Goal: Check status

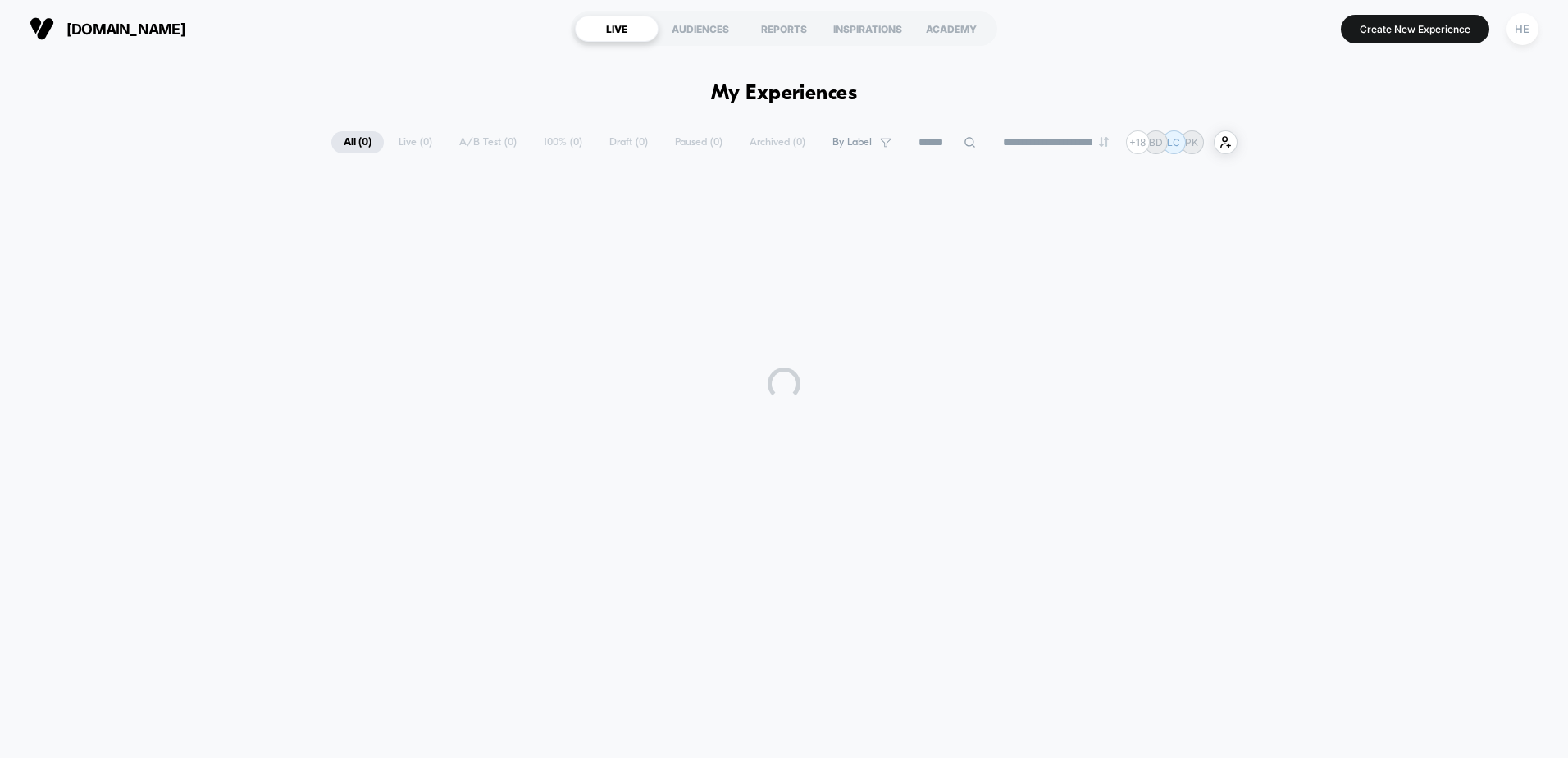
click at [393, 148] on div "**********" at bounding box center [784, 141] width 907 height 24
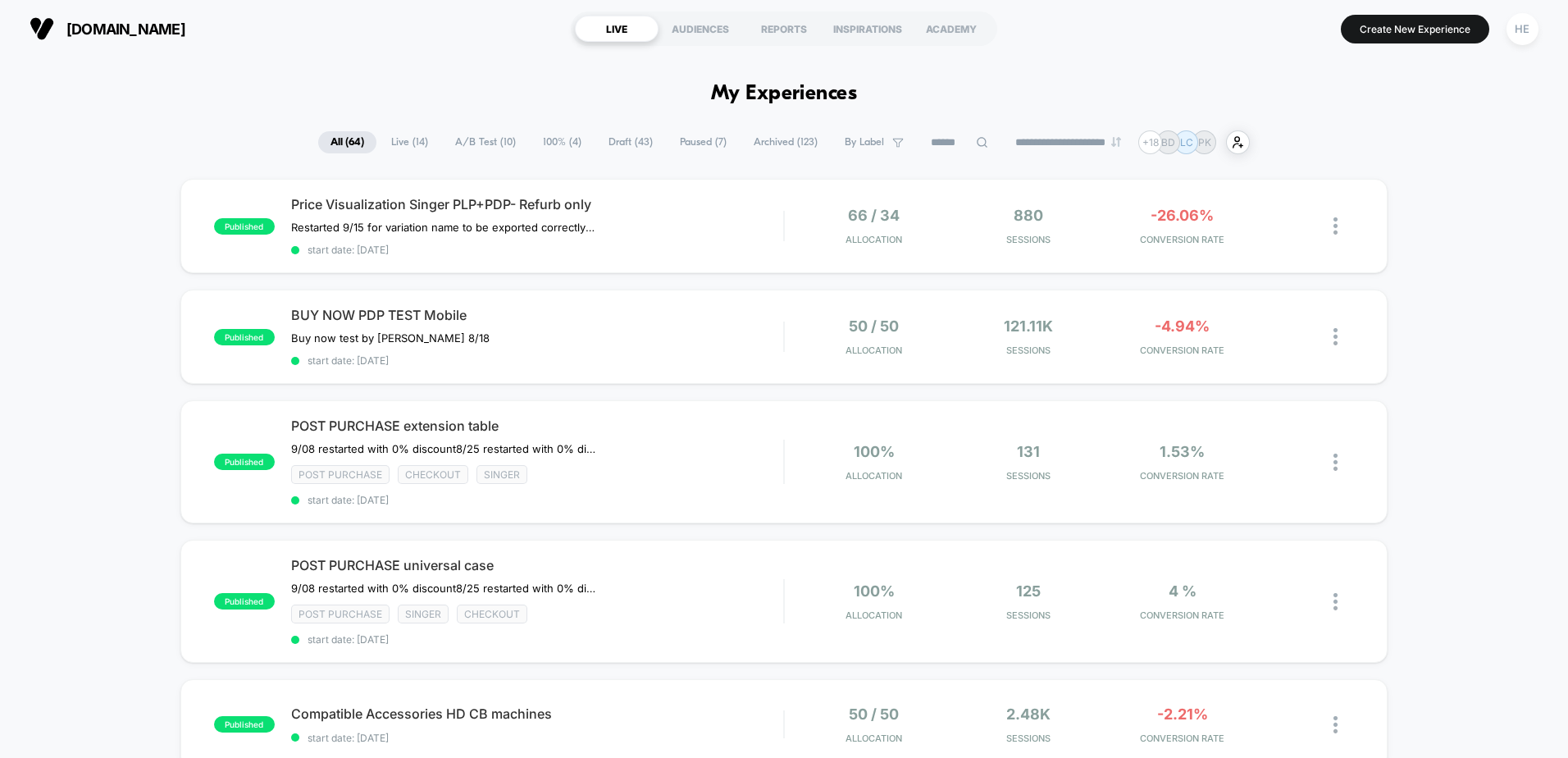
click at [396, 151] on span "Live ( 14 )" at bounding box center [409, 141] width 61 height 22
click at [694, 135] on span "Paused ( 7 )" at bounding box center [704, 141] width 72 height 22
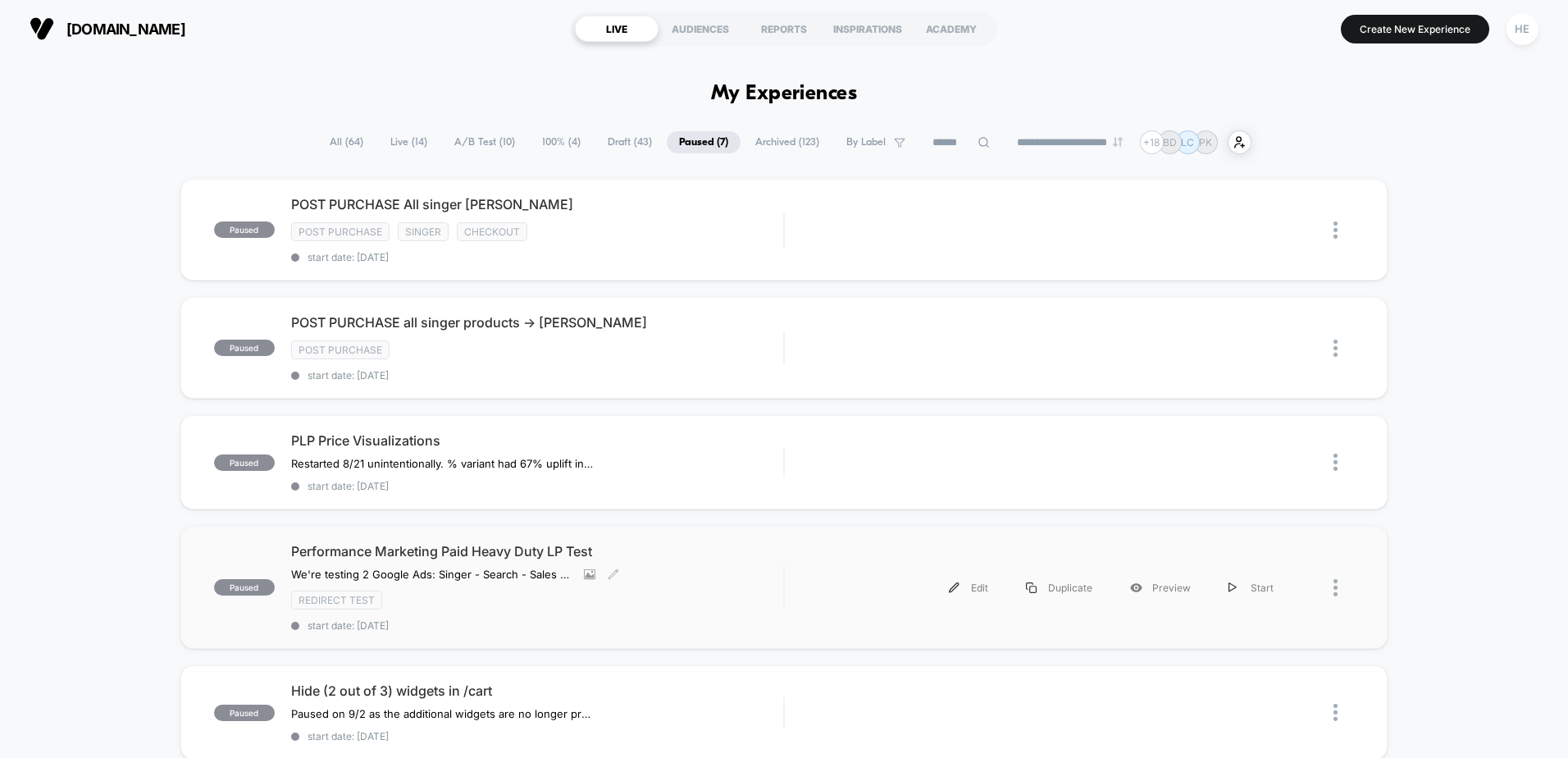
click at [447, 558] on span "Performance Marketing Paid Heavy Duty LP Test" at bounding box center [538, 550] width 492 height 17
